Goal: Find specific page/section: Find specific page/section

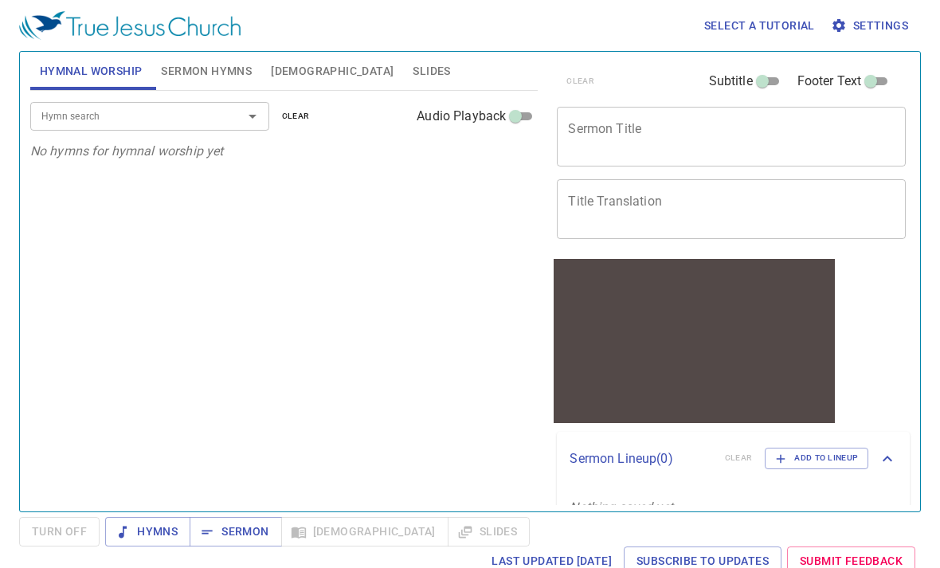
click at [224, 76] on span "Sermon Hymns" at bounding box center [206, 71] width 91 height 20
click at [96, 78] on span "Hymnal Worship" at bounding box center [91, 71] width 103 height 20
click at [108, 110] on input "Hymn search" at bounding box center [126, 116] width 182 height 18
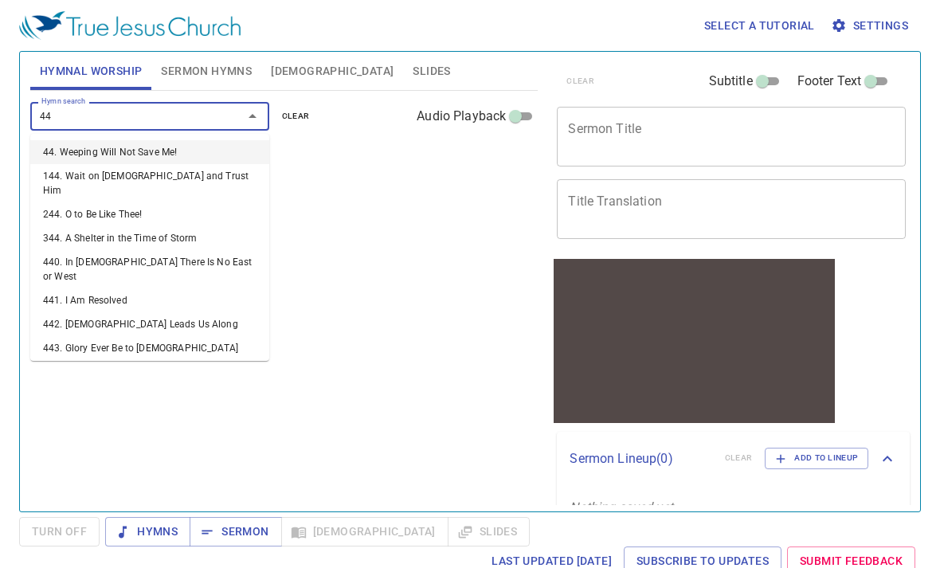
type input "447"
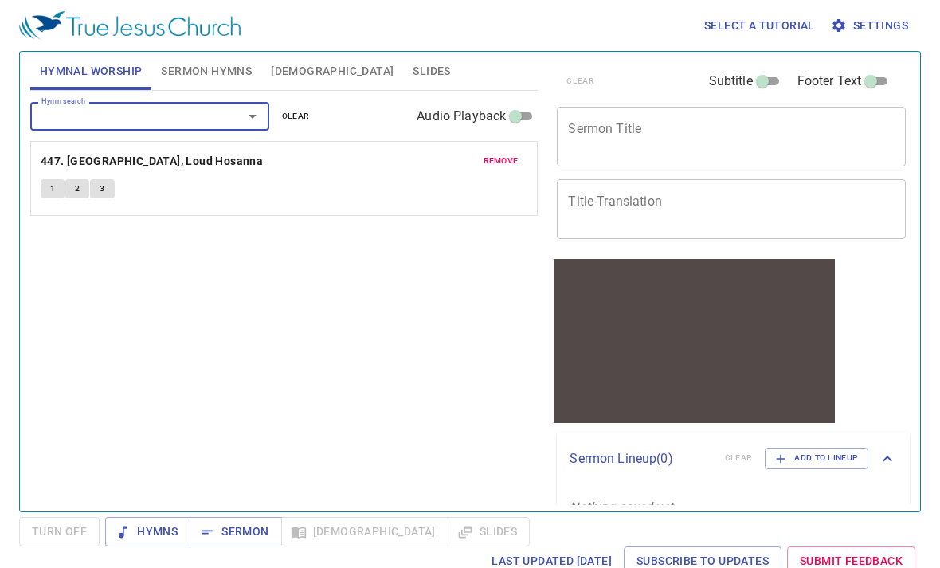
click at [53, 197] on button "1" at bounding box center [53, 188] width 24 height 19
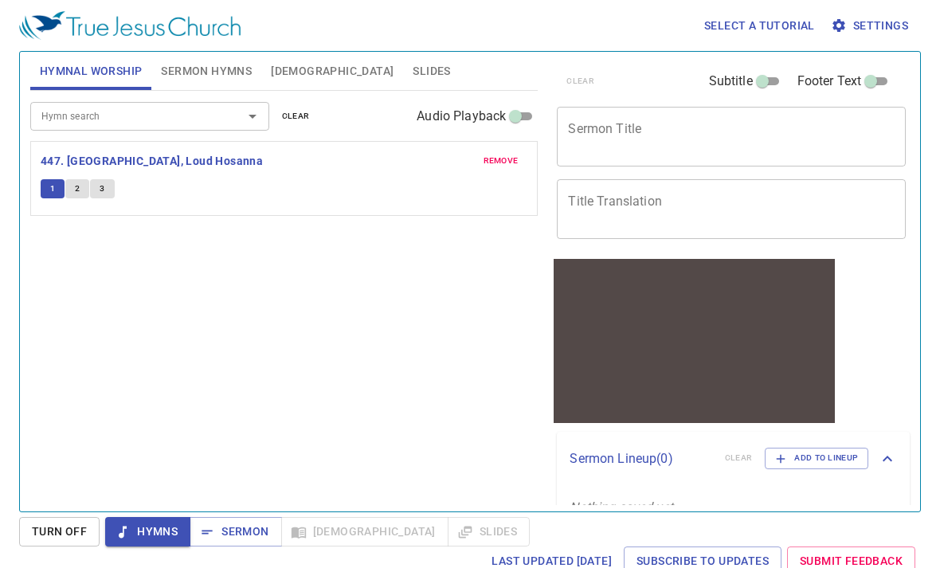
click at [69, 195] on button "2" at bounding box center [77, 188] width 24 height 19
click at [104, 196] on button "3" at bounding box center [102, 188] width 24 height 19
click at [206, 115] on input "Hymn search" at bounding box center [126, 116] width 182 height 18
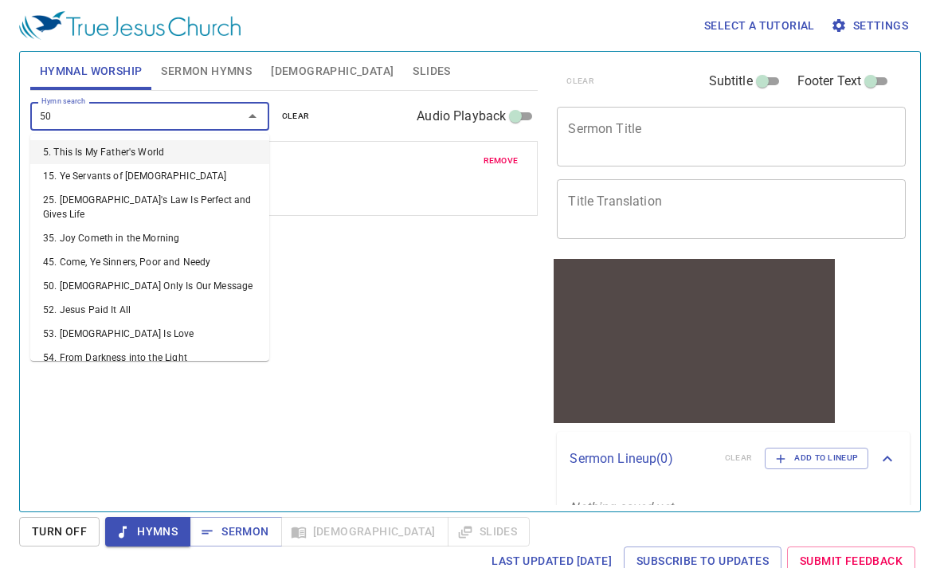
type input "502"
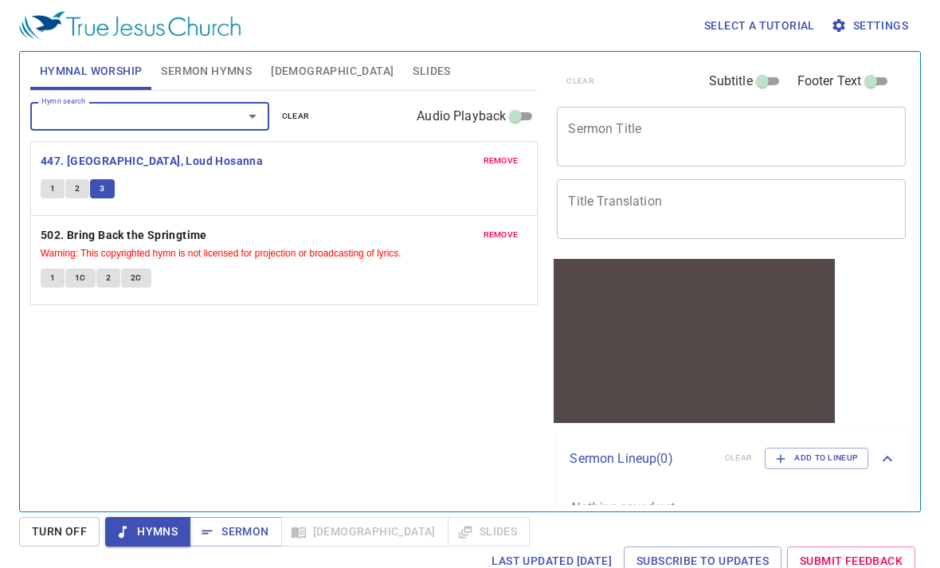
click at [50, 273] on span "1" at bounding box center [52, 278] width 5 height 14
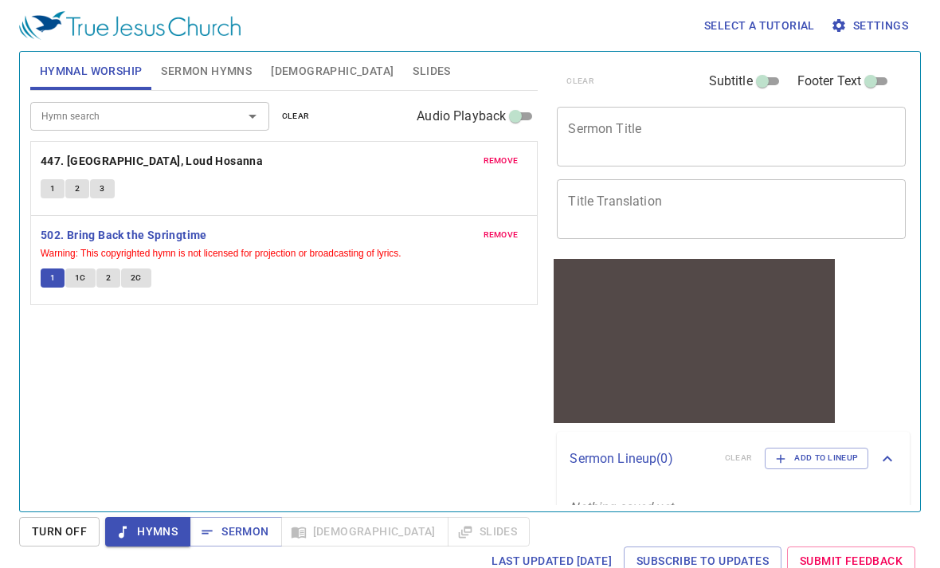
click at [76, 271] on span "1C" at bounding box center [80, 278] width 11 height 14
click at [108, 272] on span "2" at bounding box center [108, 278] width 5 height 14
click at [873, 0] on div "Select a tutorial Settings" at bounding box center [466, 25] width 895 height 51
